Goal: Browse casually: Explore the website without a specific task or goal

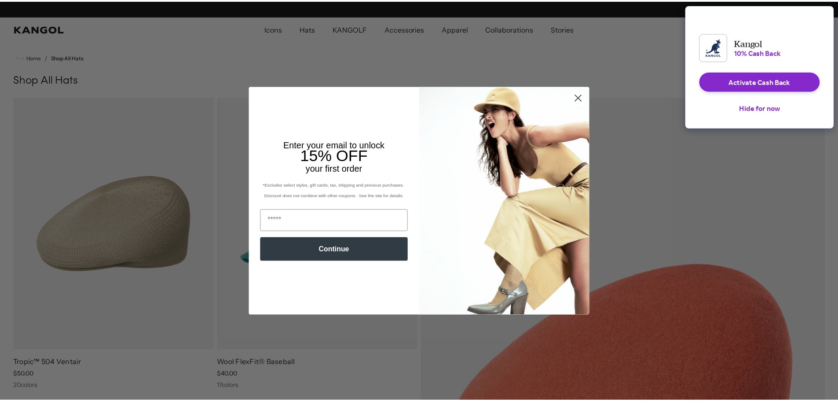
scroll to position [0, 181]
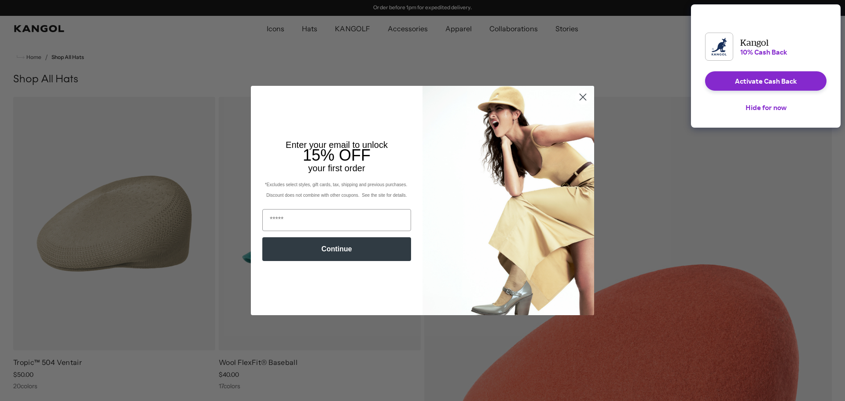
click at [580, 95] on icon "Close dialog" at bounding box center [583, 97] width 6 height 6
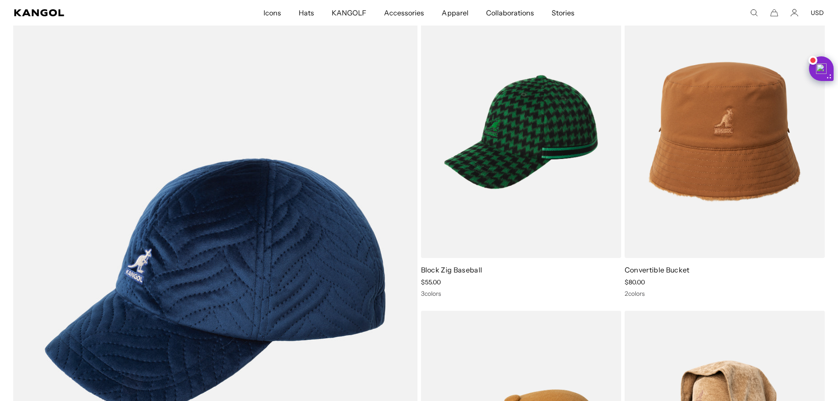
scroll to position [4443, 0]
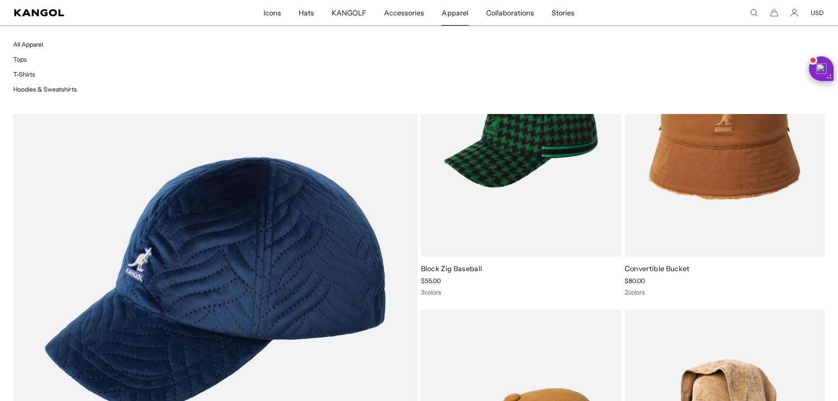
click at [464, 15] on span "Apparel" at bounding box center [455, 13] width 26 height 26
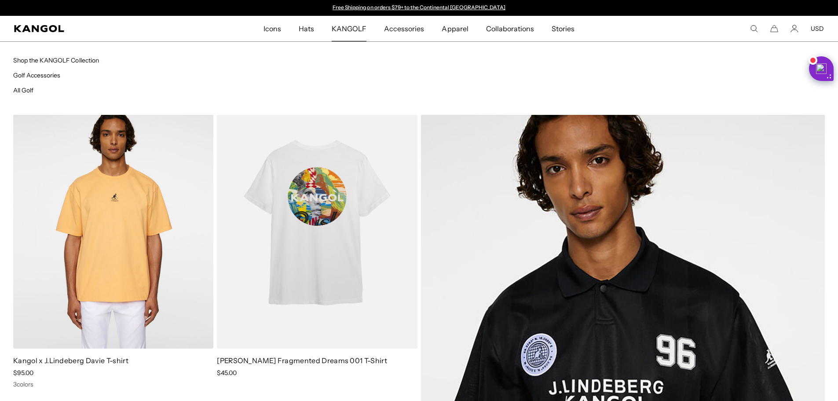
click at [357, 32] on span "KANGOLF" at bounding box center [349, 29] width 35 height 26
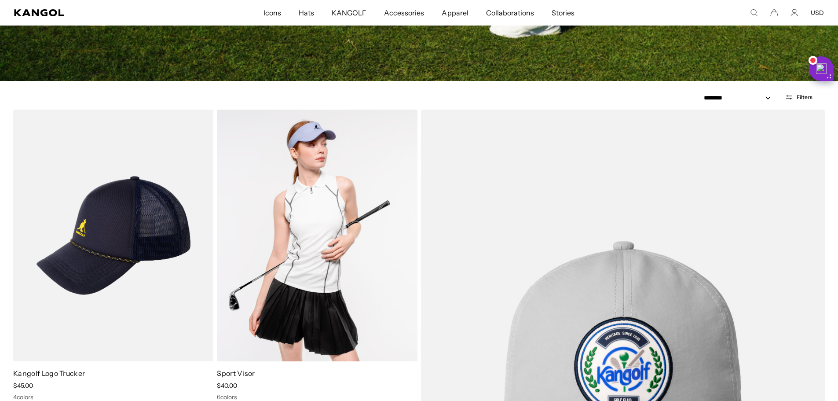
scroll to position [528, 0]
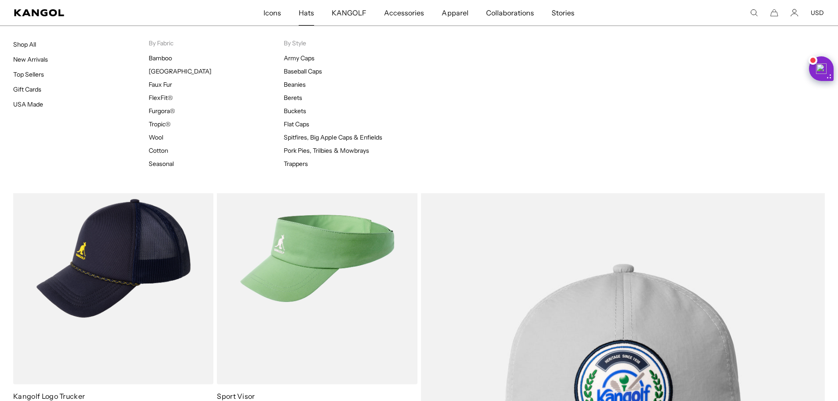
click at [313, 15] on span "Hats" at bounding box center [306, 13] width 15 height 26
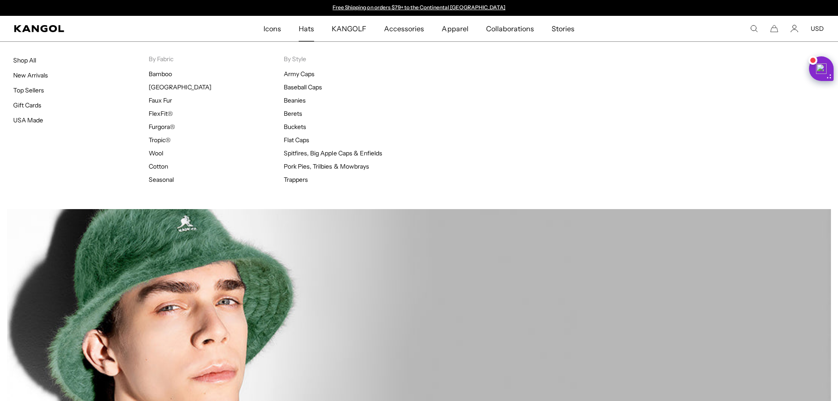
click at [308, 32] on span "Hats" at bounding box center [306, 29] width 15 height 26
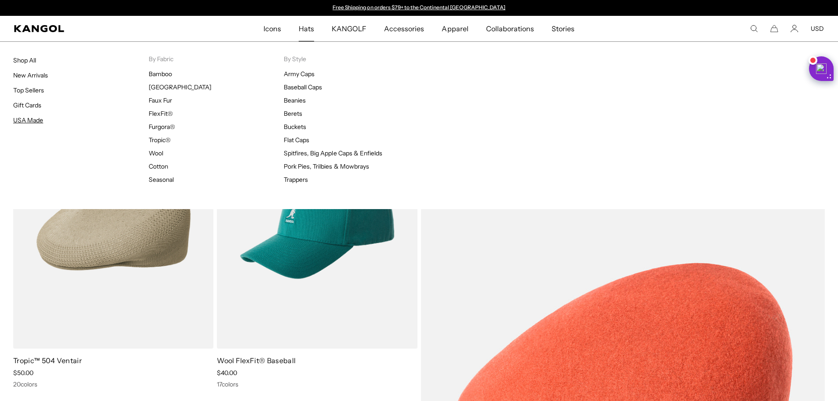
click at [30, 119] on link "USA Made" at bounding box center [28, 120] width 30 height 8
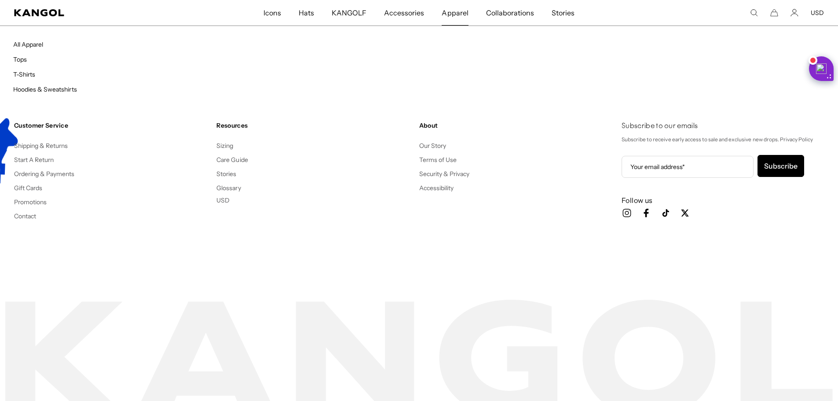
scroll to position [0, 181]
click at [476, 11] on link "Apparel" at bounding box center [455, 13] width 44 height 26
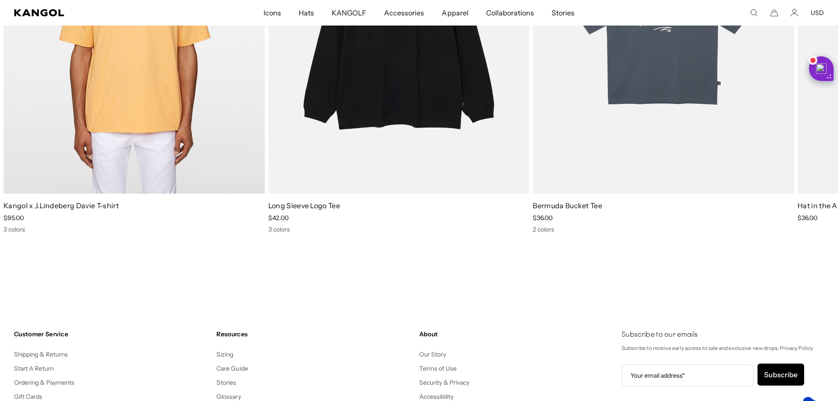
scroll to position [1408, 0]
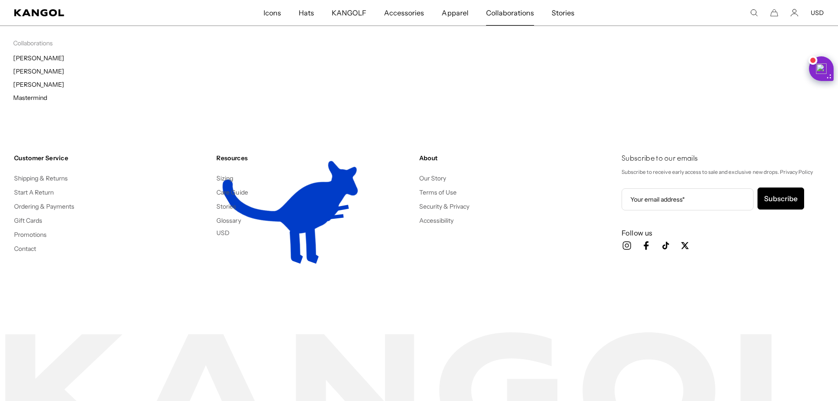
click at [519, 15] on span "Collaborations" at bounding box center [510, 13] width 48 height 26
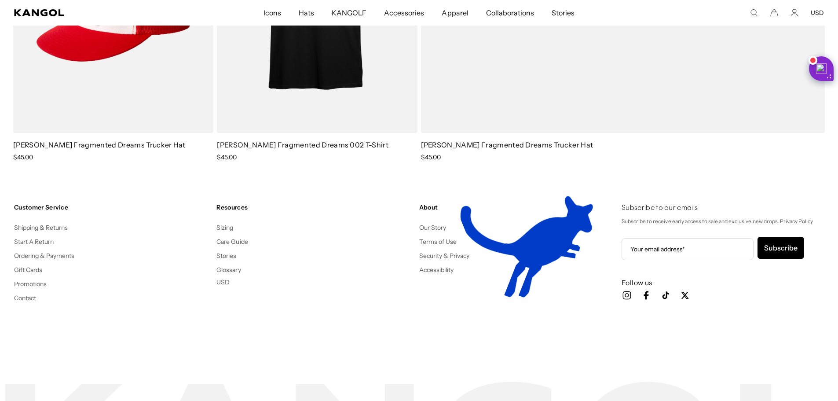
scroll to position [0, 181]
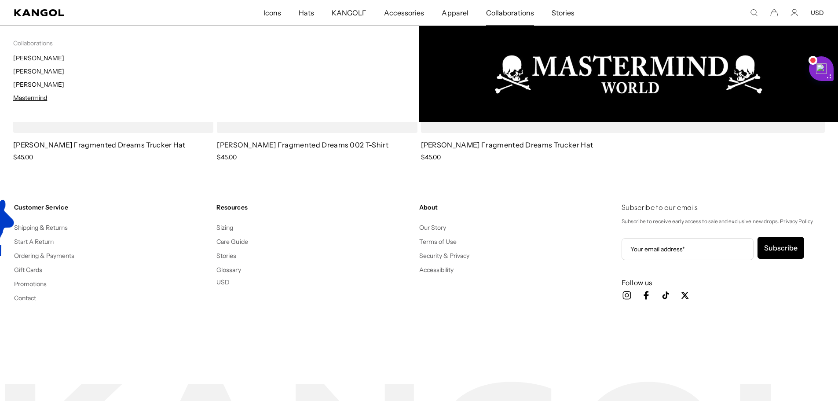
click at [38, 96] on link "Mastermind" at bounding box center [30, 98] width 34 height 8
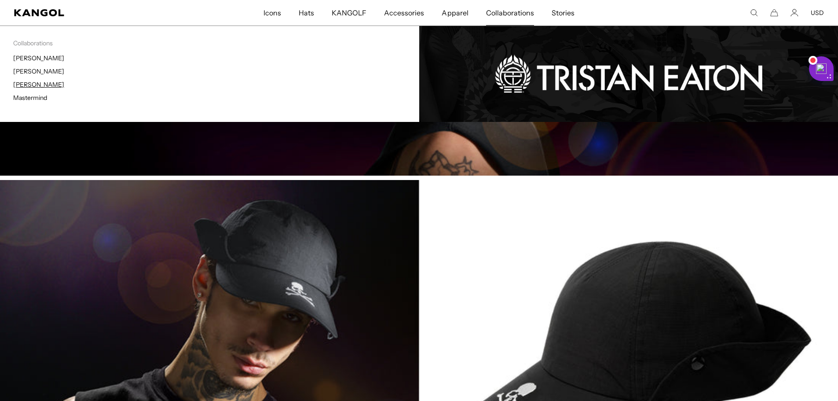
click at [45, 85] on link "[PERSON_NAME]" at bounding box center [38, 84] width 51 height 8
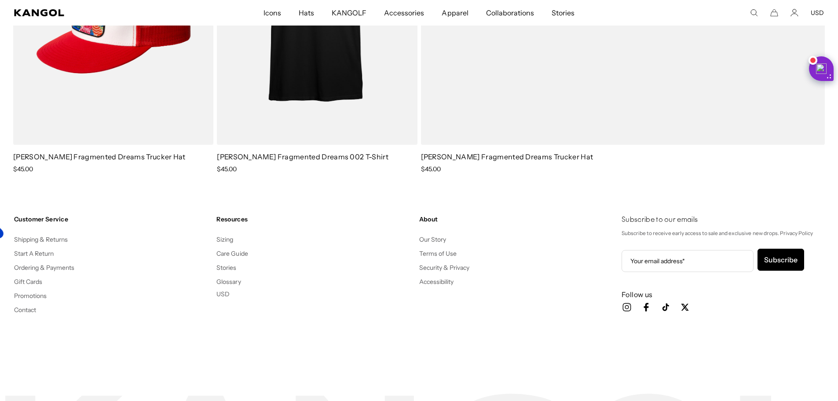
scroll to position [0, 181]
click at [494, 16] on span "Collaborations" at bounding box center [510, 13] width 48 height 26
